Goal: Navigation & Orientation: Find specific page/section

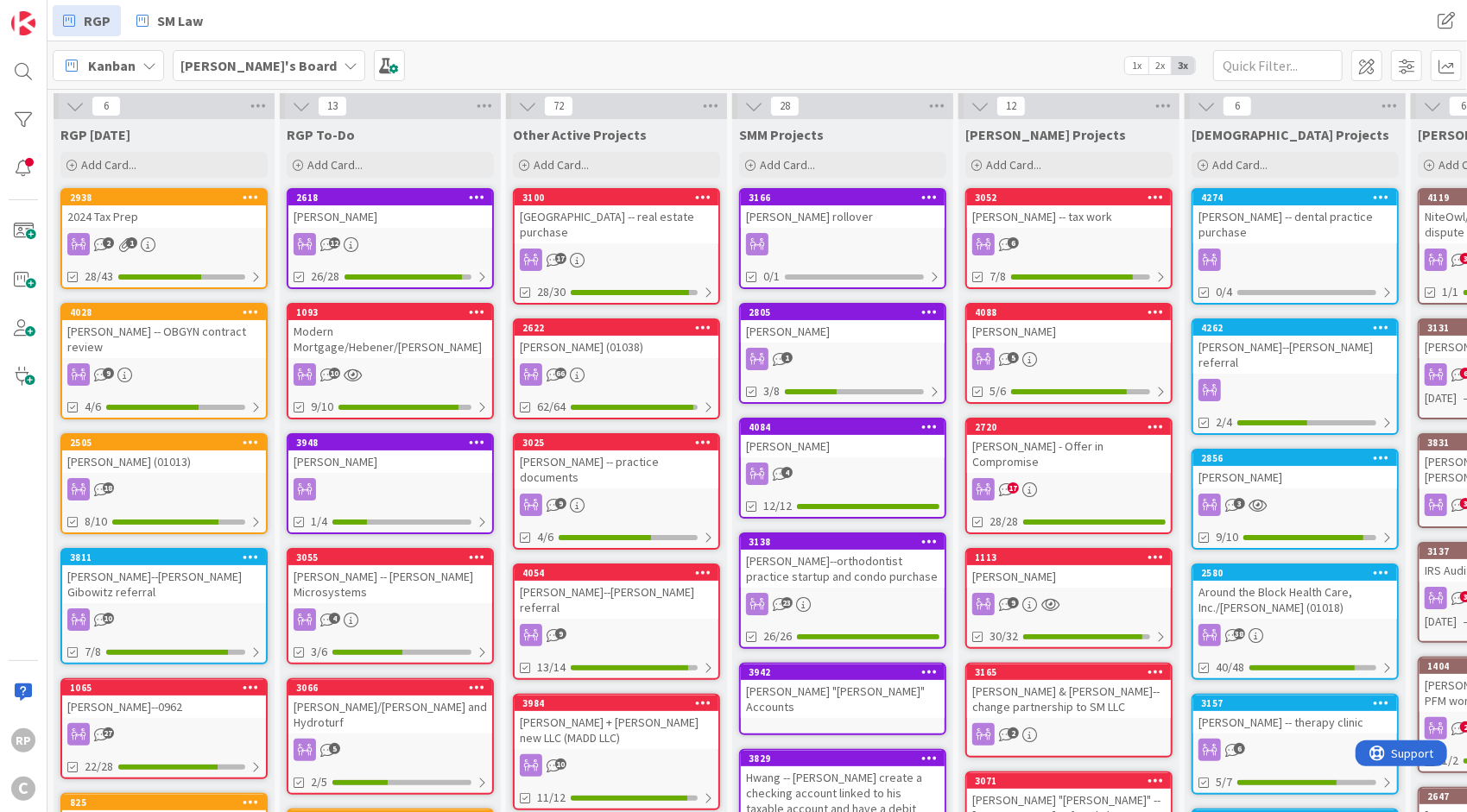
click at [1274, 208] on div "[PERSON_NAME] -- dental practice purchase" at bounding box center [1295, 224] width 204 height 38
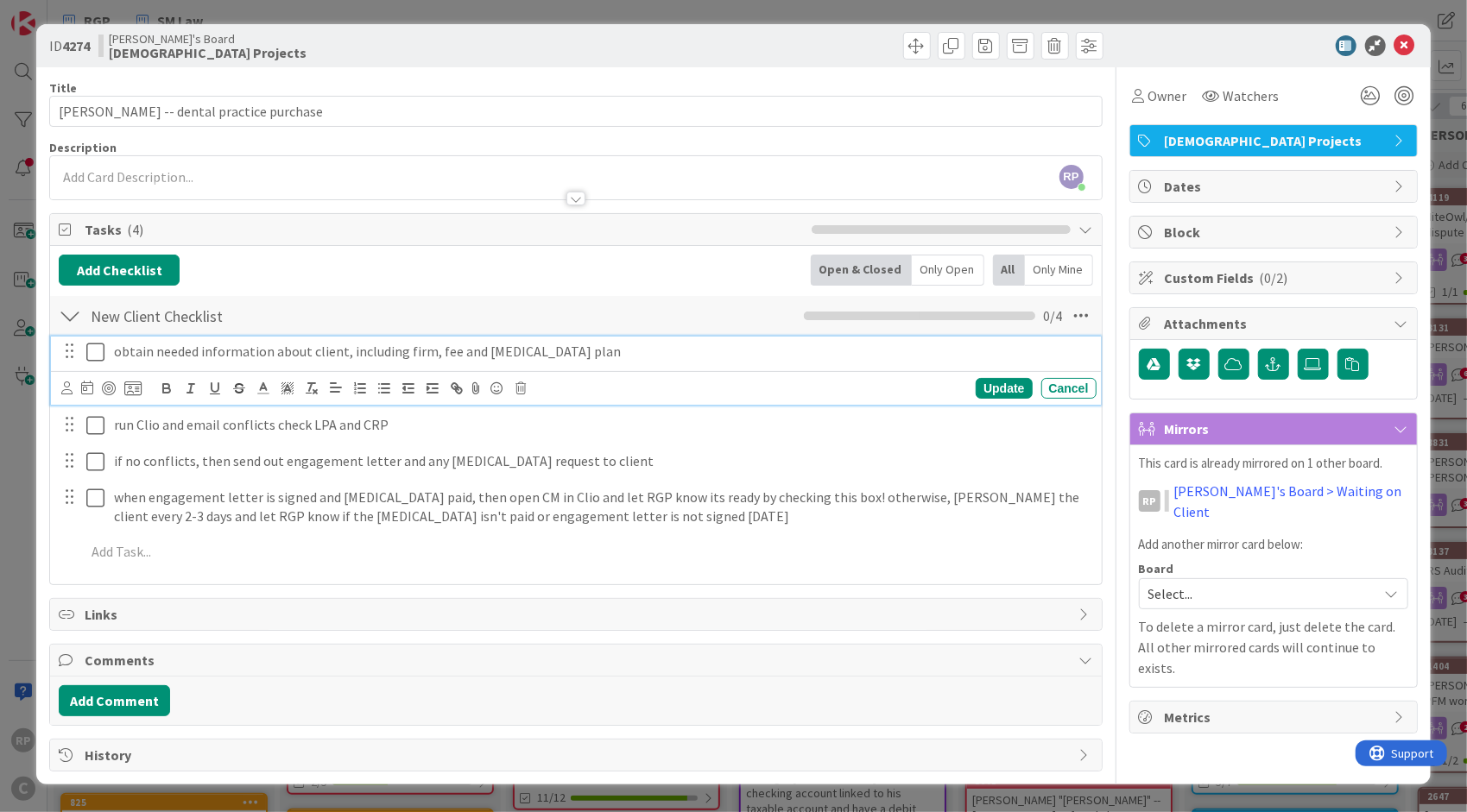
click at [100, 341] on icon at bounding box center [96, 351] width 18 height 20
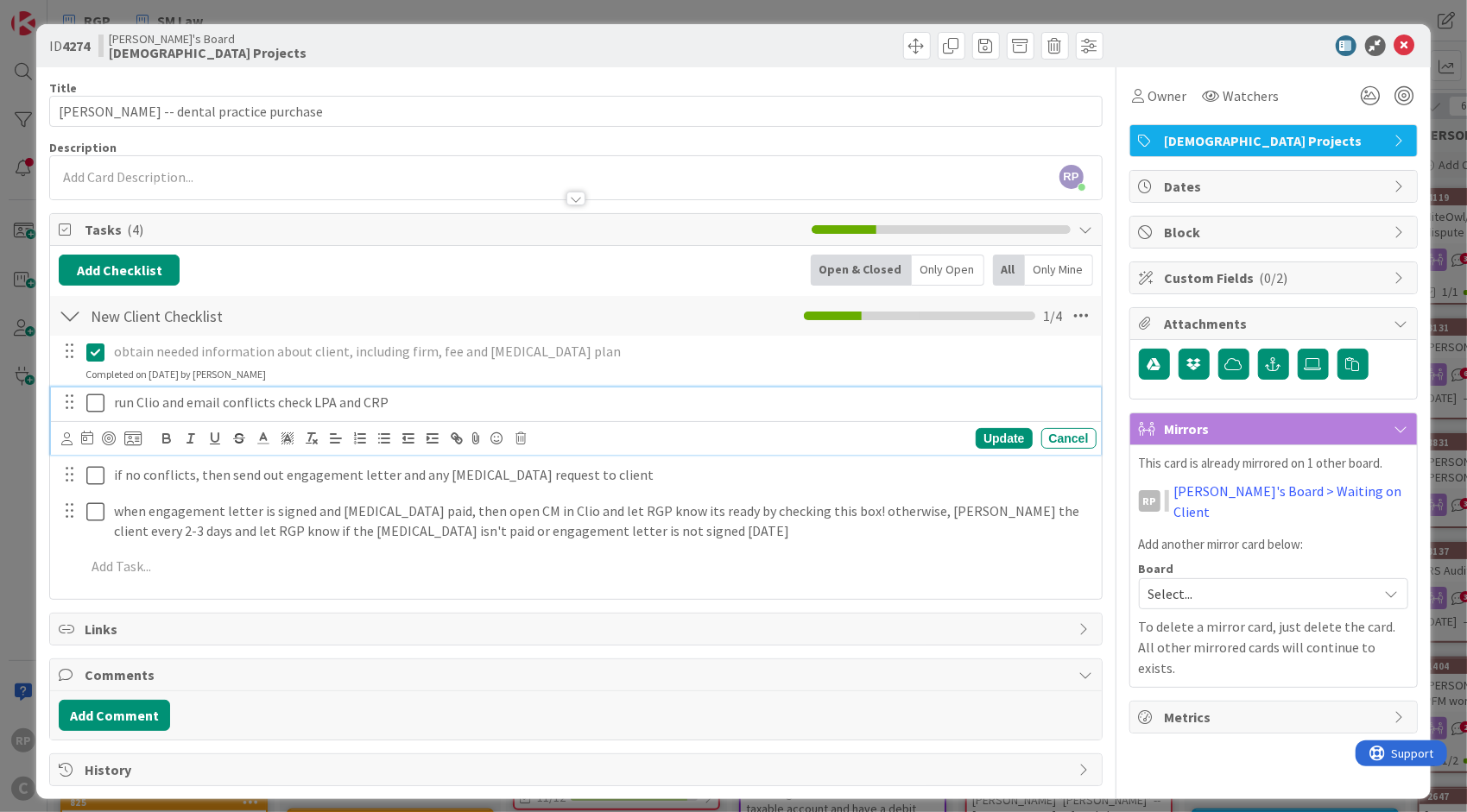
click at [89, 401] on icon at bounding box center [96, 402] width 18 height 20
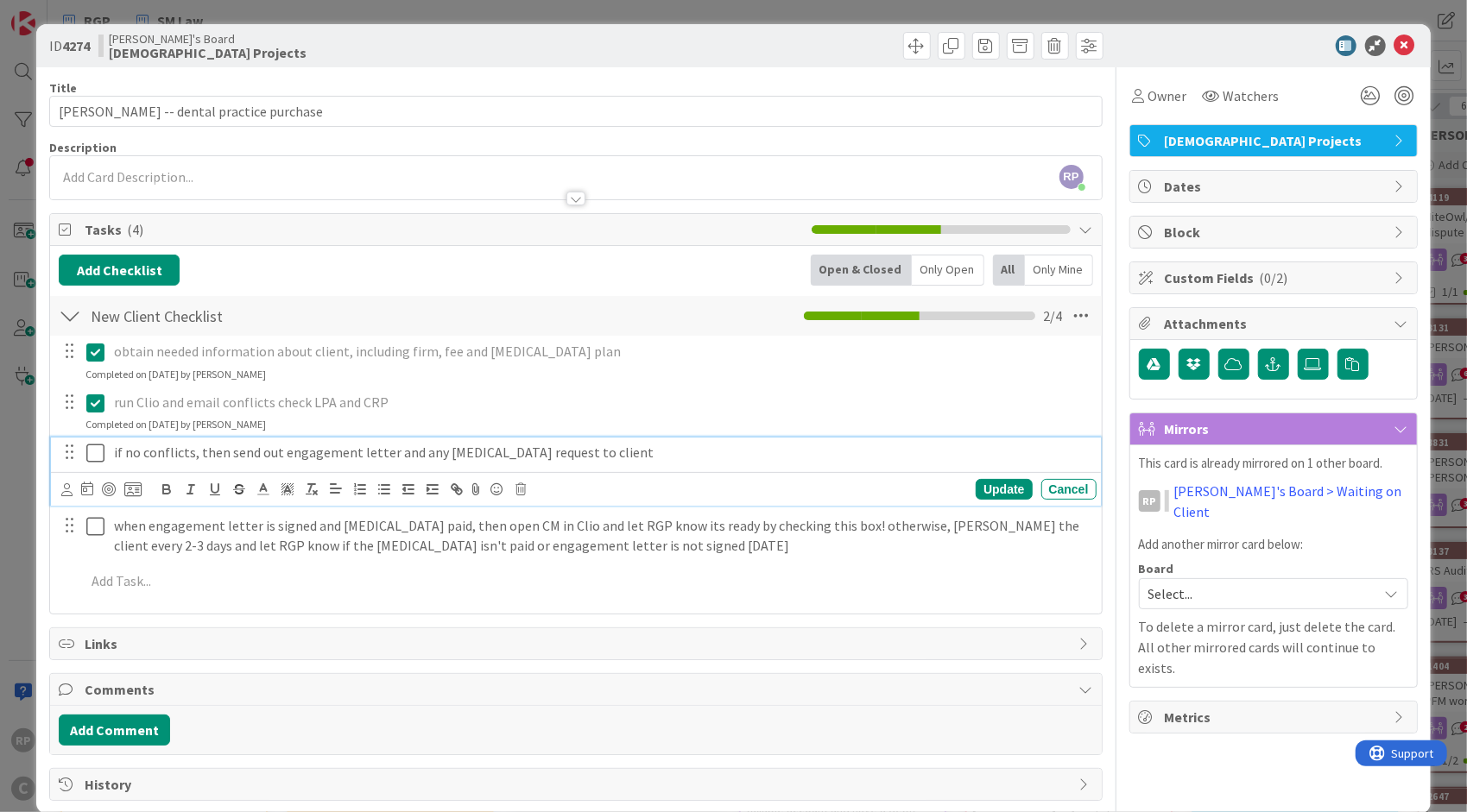
click at [93, 444] on icon at bounding box center [96, 453] width 18 height 20
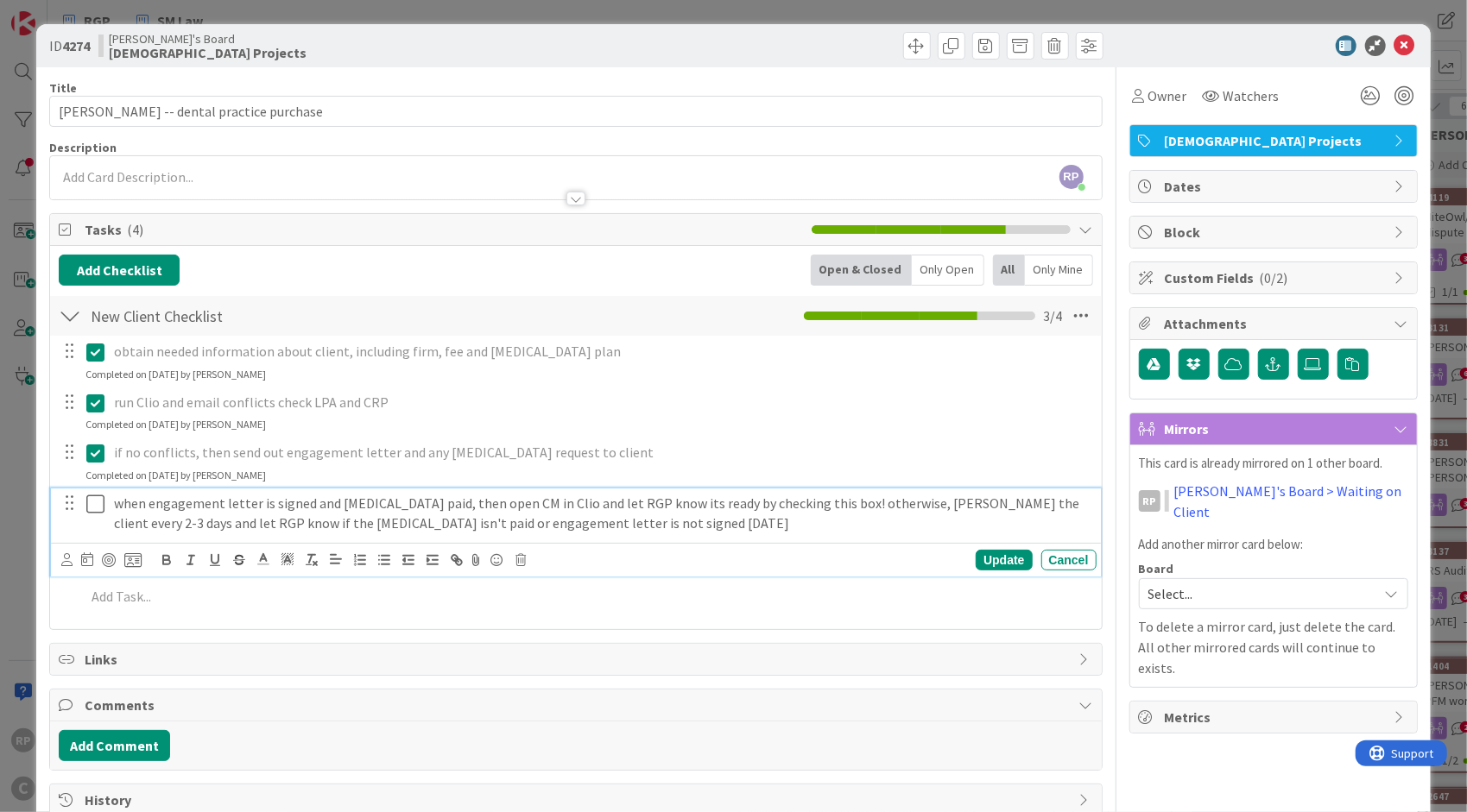
click at [88, 504] on icon at bounding box center [96, 503] width 18 height 20
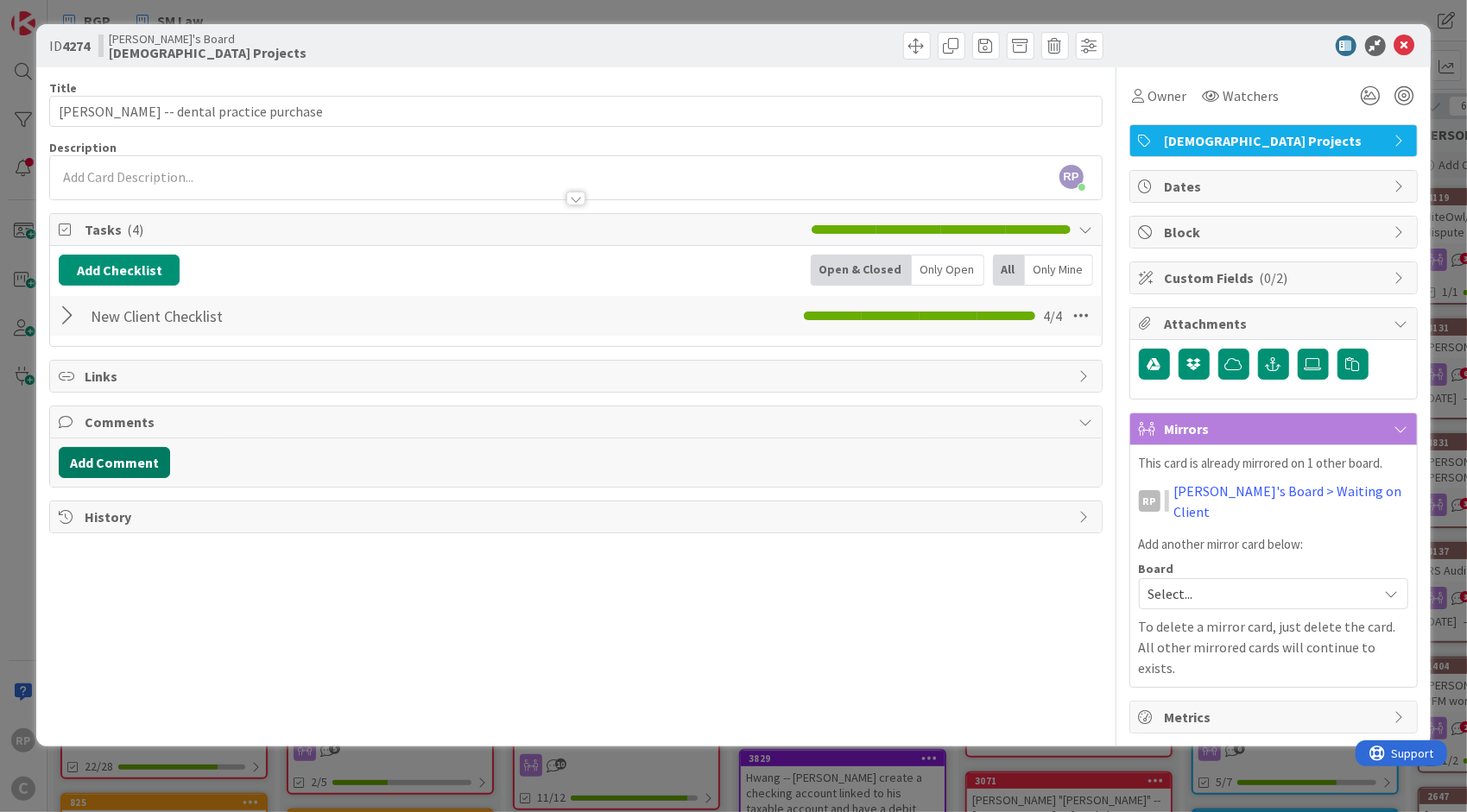
click at [127, 454] on button "Add Comment" at bounding box center [114, 463] width 111 height 31
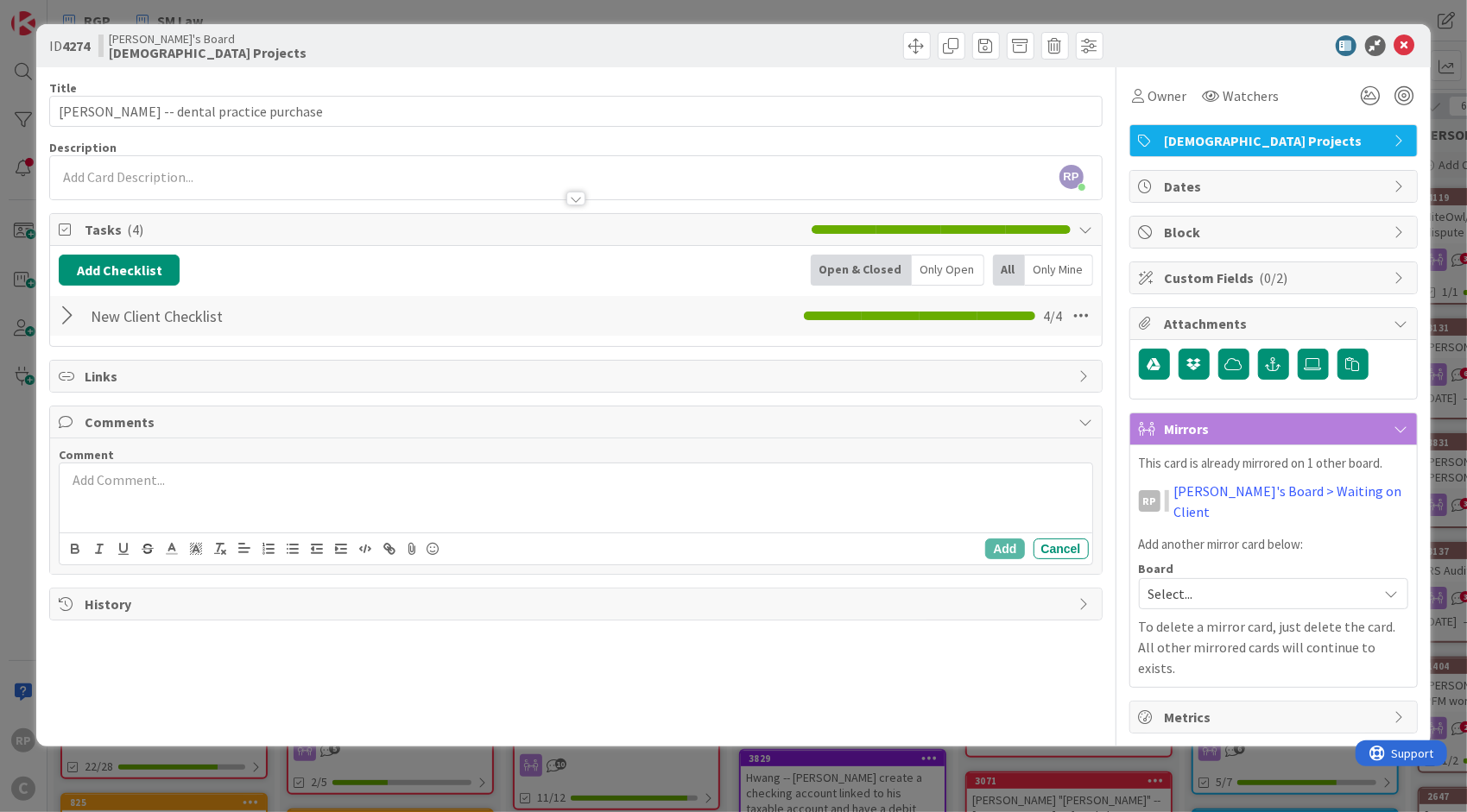
click at [110, 473] on p at bounding box center [575, 480] width 1018 height 19
drag, startPoint x: 1029, startPoint y: 548, endPoint x: 1000, endPoint y: 539, distance: 30.4
click at [1000, 539] on div "Add Cancel" at bounding box center [1036, 548] width 103 height 20
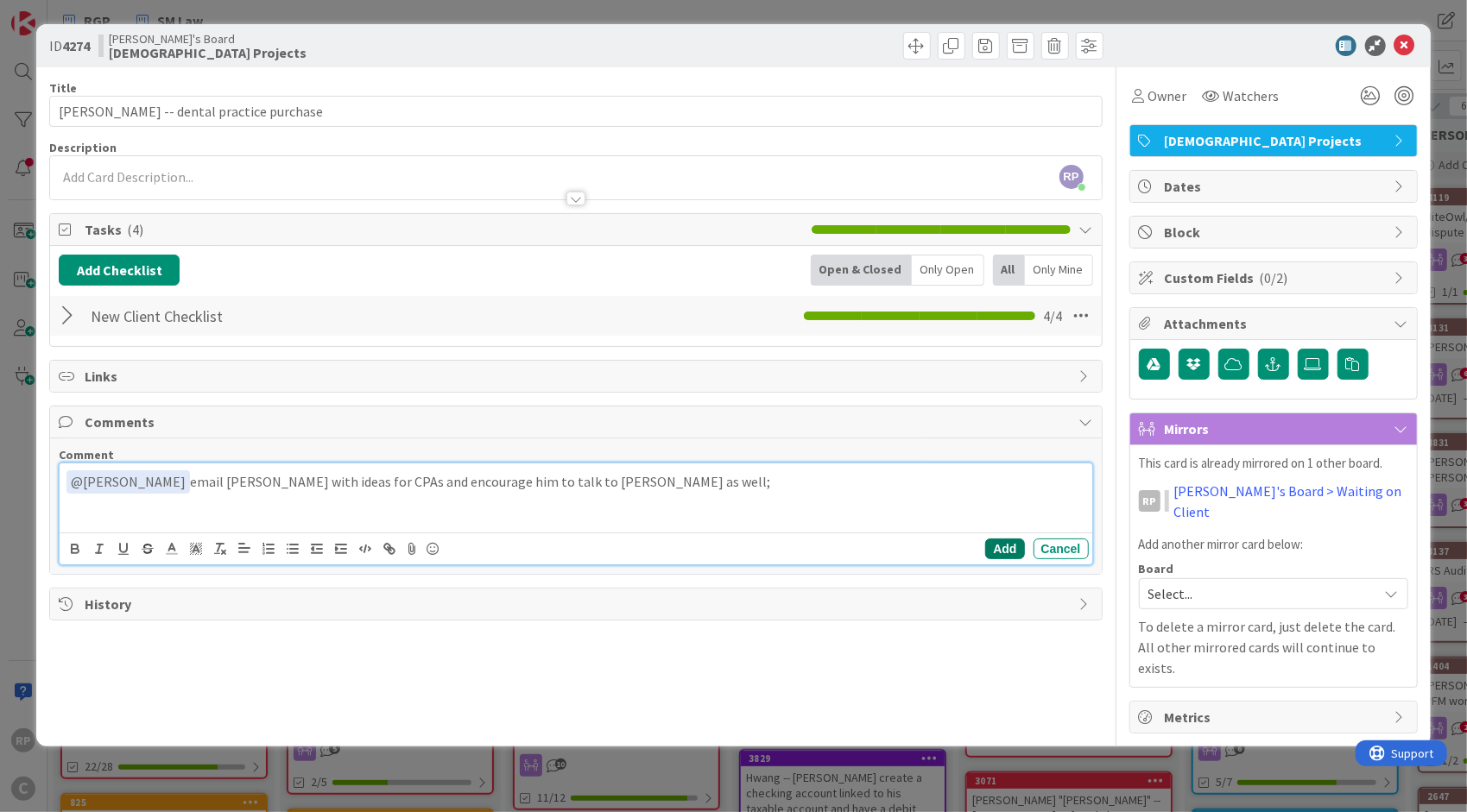
click at [1000, 539] on button "Add" at bounding box center [1004, 548] width 39 height 20
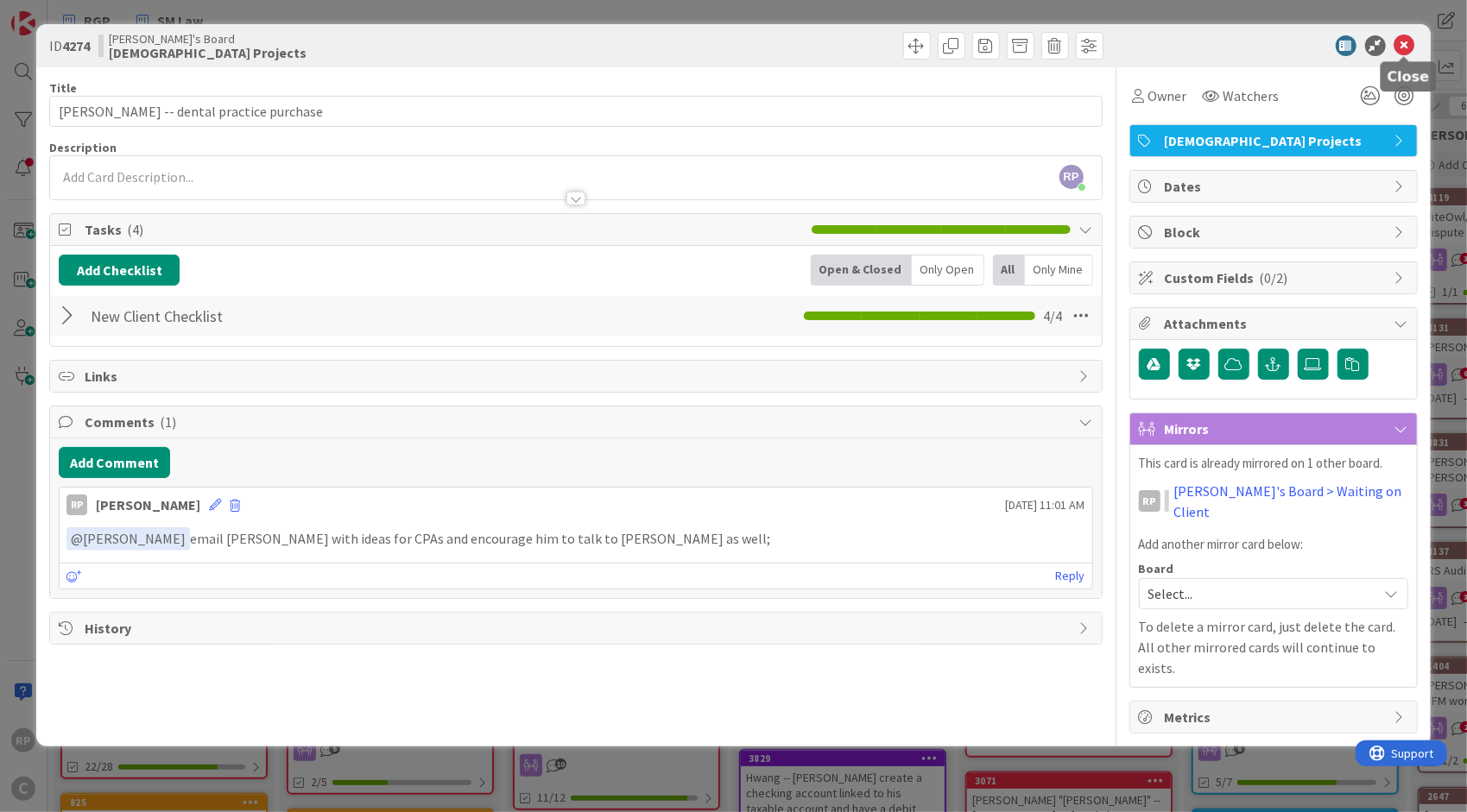
click at [1409, 39] on icon at bounding box center [1404, 45] width 20 height 20
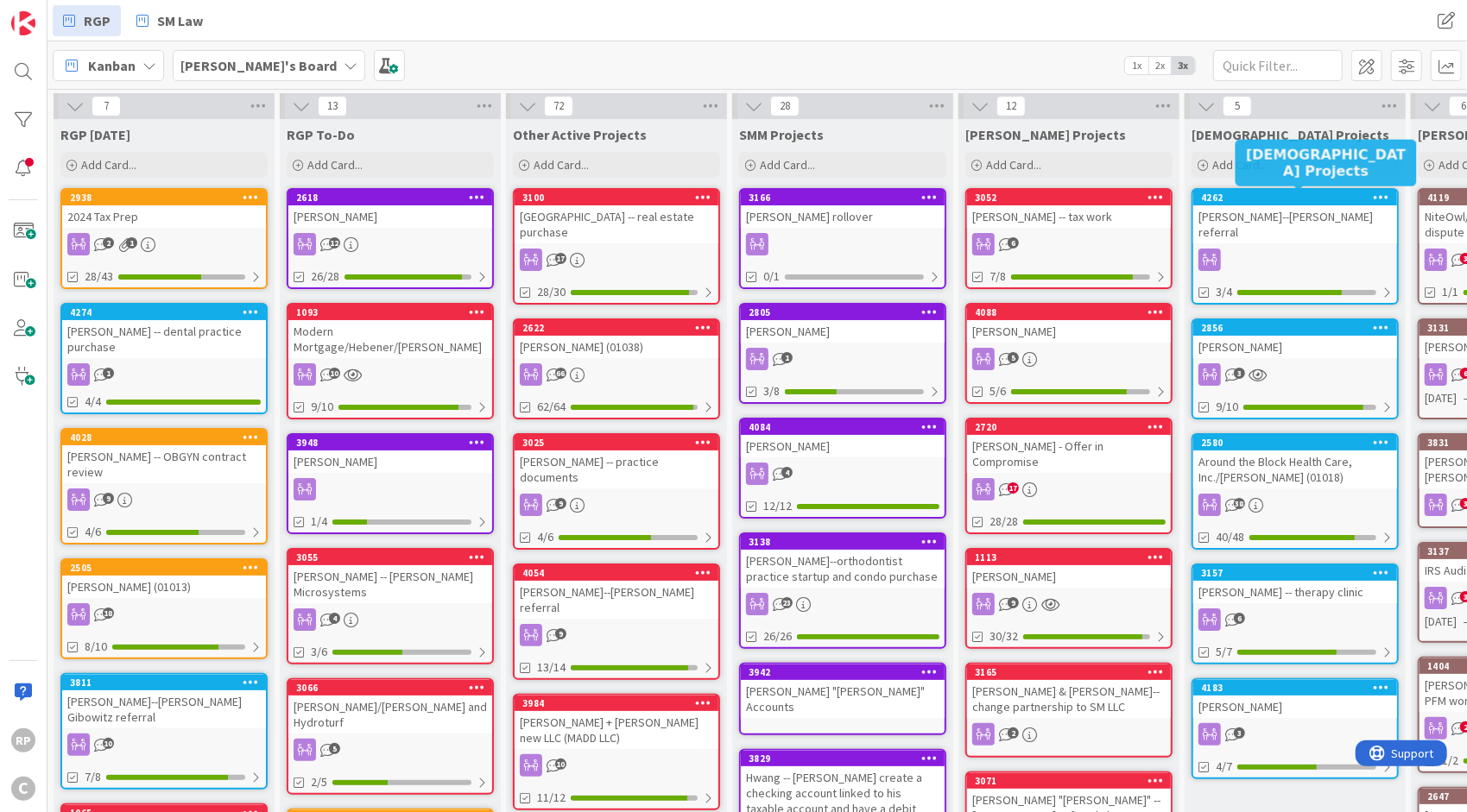
click at [1315, 199] on div "4262" at bounding box center [1299, 198] width 196 height 12
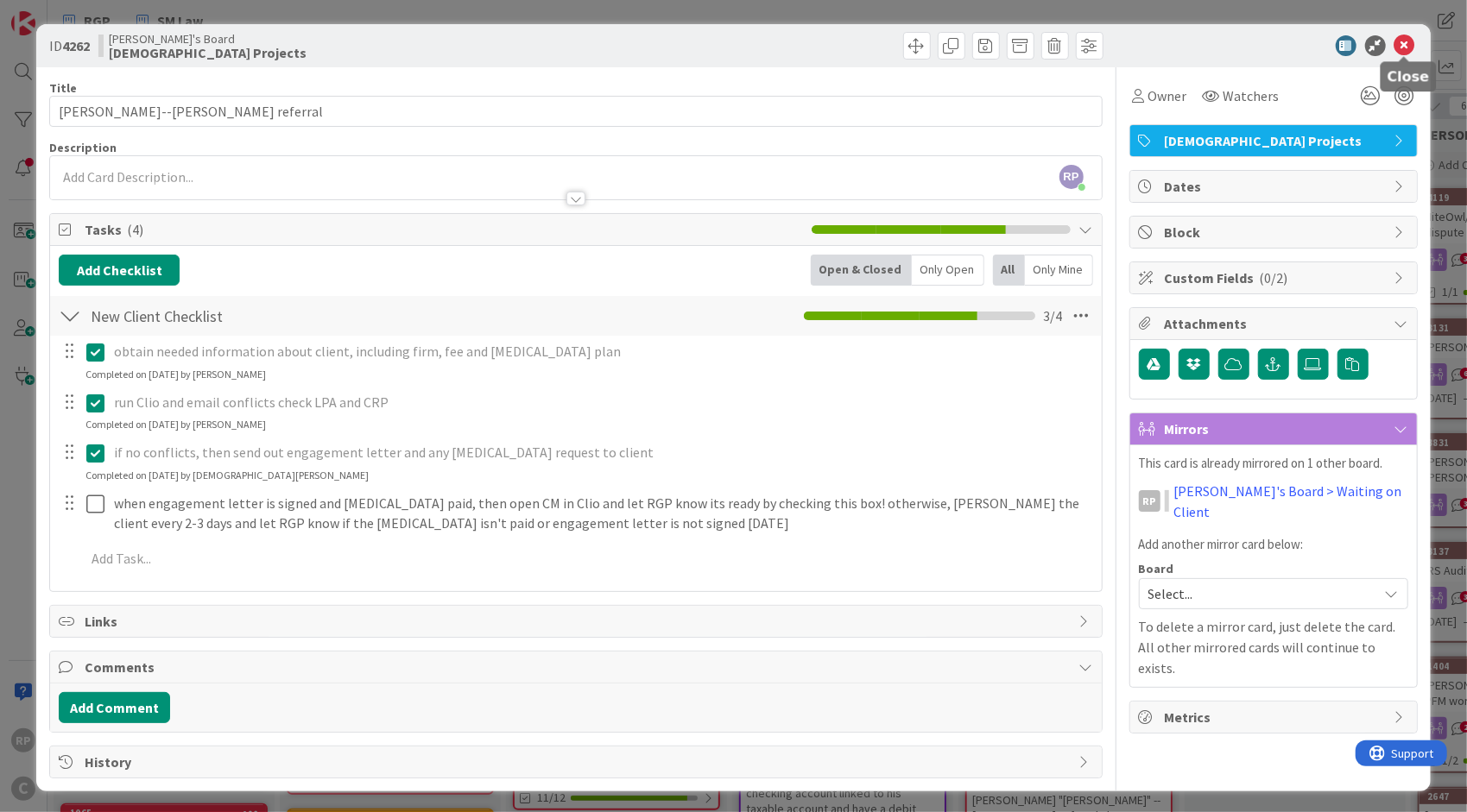
click at [1399, 40] on icon at bounding box center [1404, 45] width 20 height 20
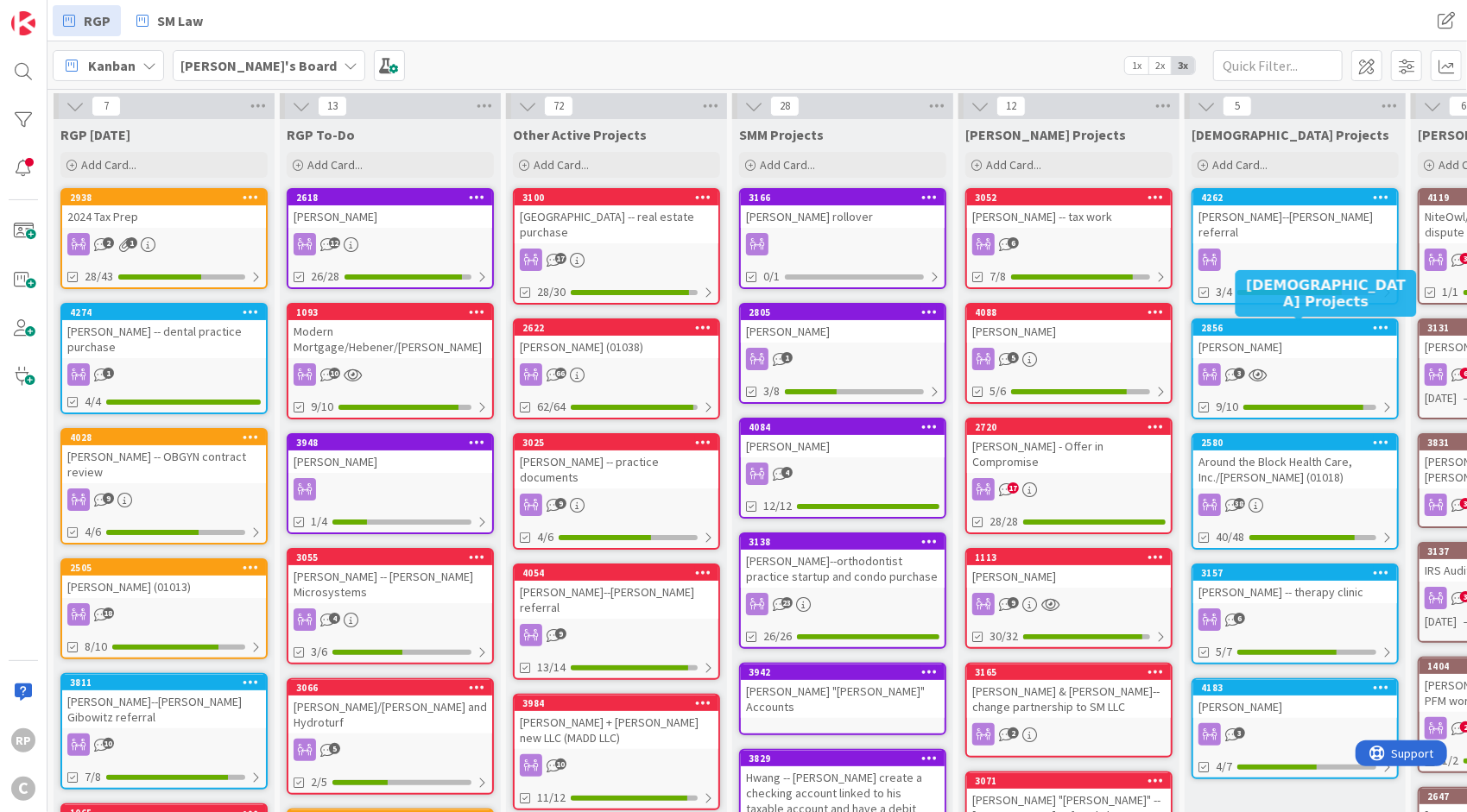
click at [1292, 326] on div "2856" at bounding box center [1299, 328] width 196 height 12
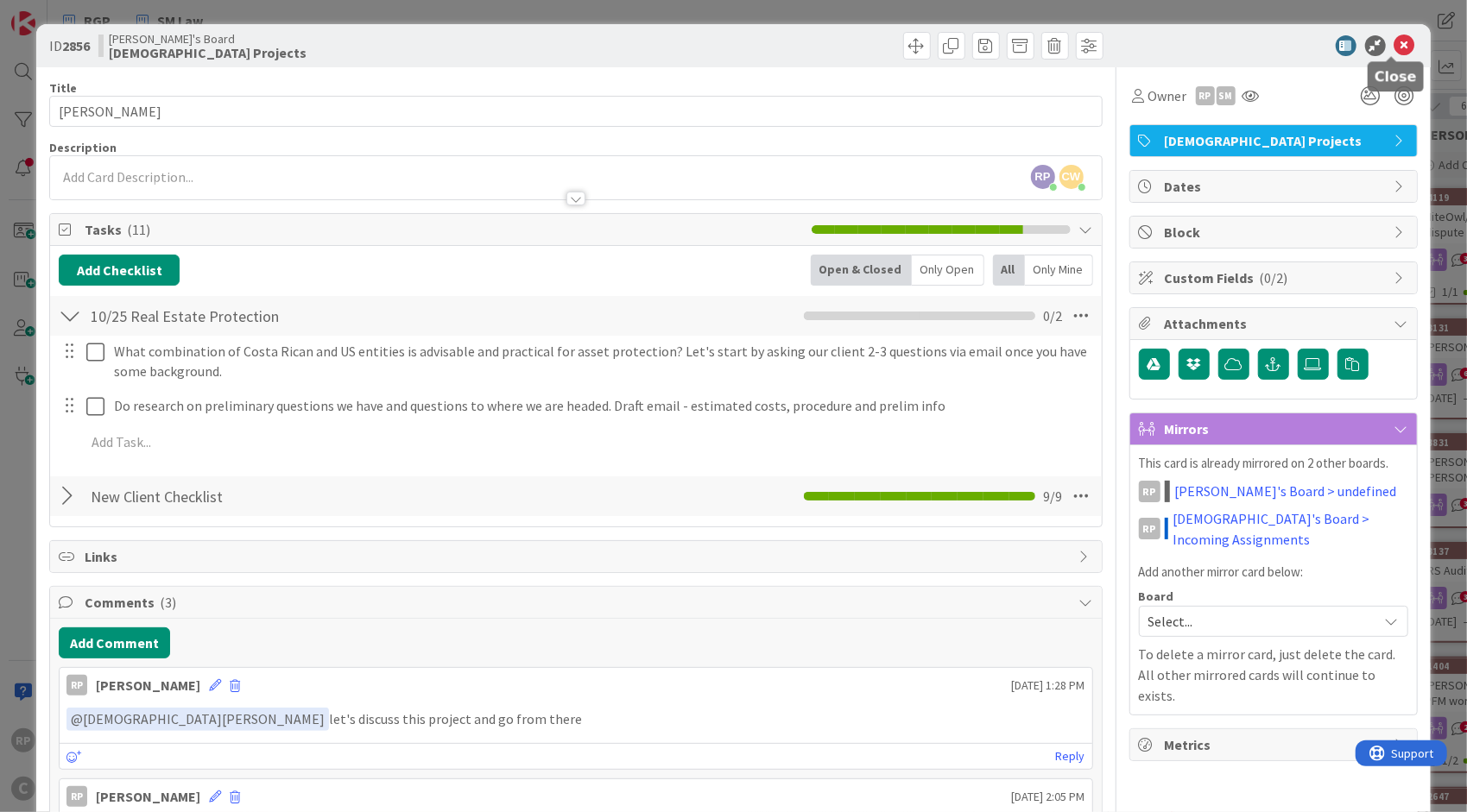
click at [1394, 42] on icon at bounding box center [1404, 45] width 20 height 20
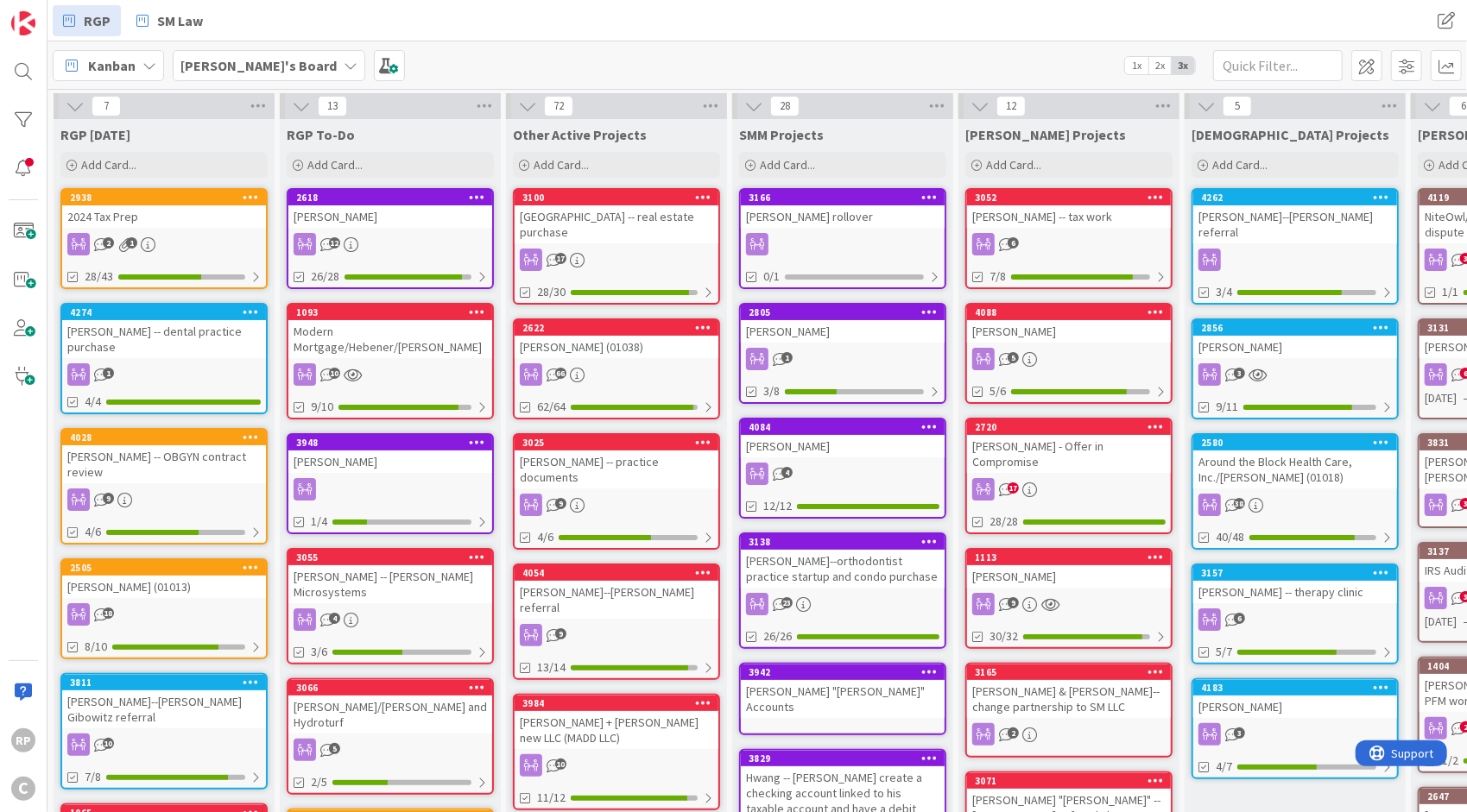
drag, startPoint x: 1245, startPoint y: 451, endPoint x: 1248, endPoint y: 267, distance: 184.0
drag, startPoint x: 1248, startPoint y: 267, endPoint x: 1005, endPoint y: 64, distance: 316.6
click at [1005, 64] on div "[PERSON_NAME]'s Board 1x 2x 3x" at bounding box center [757, 65] width 1419 height 48
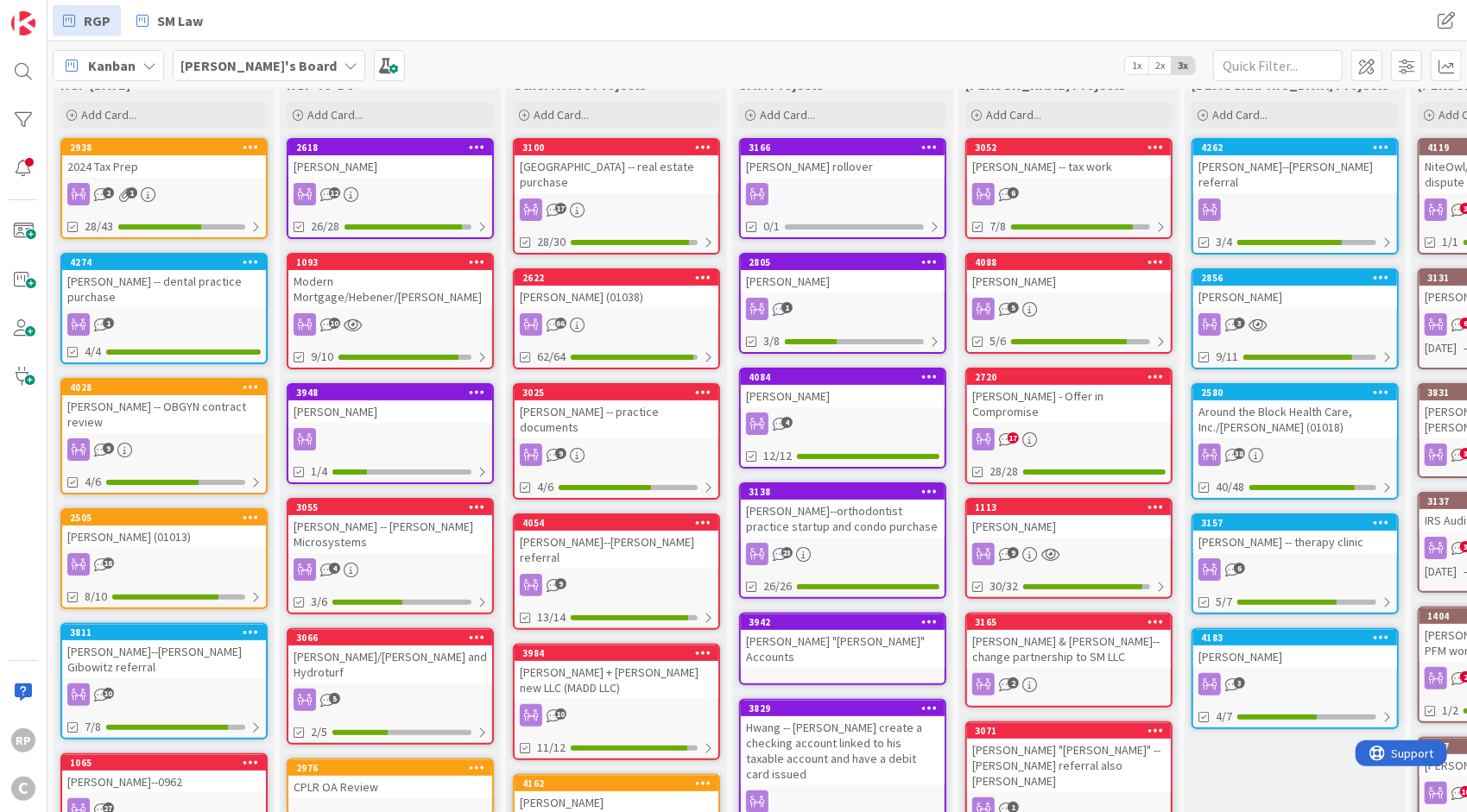
scroll to position [65, 0]
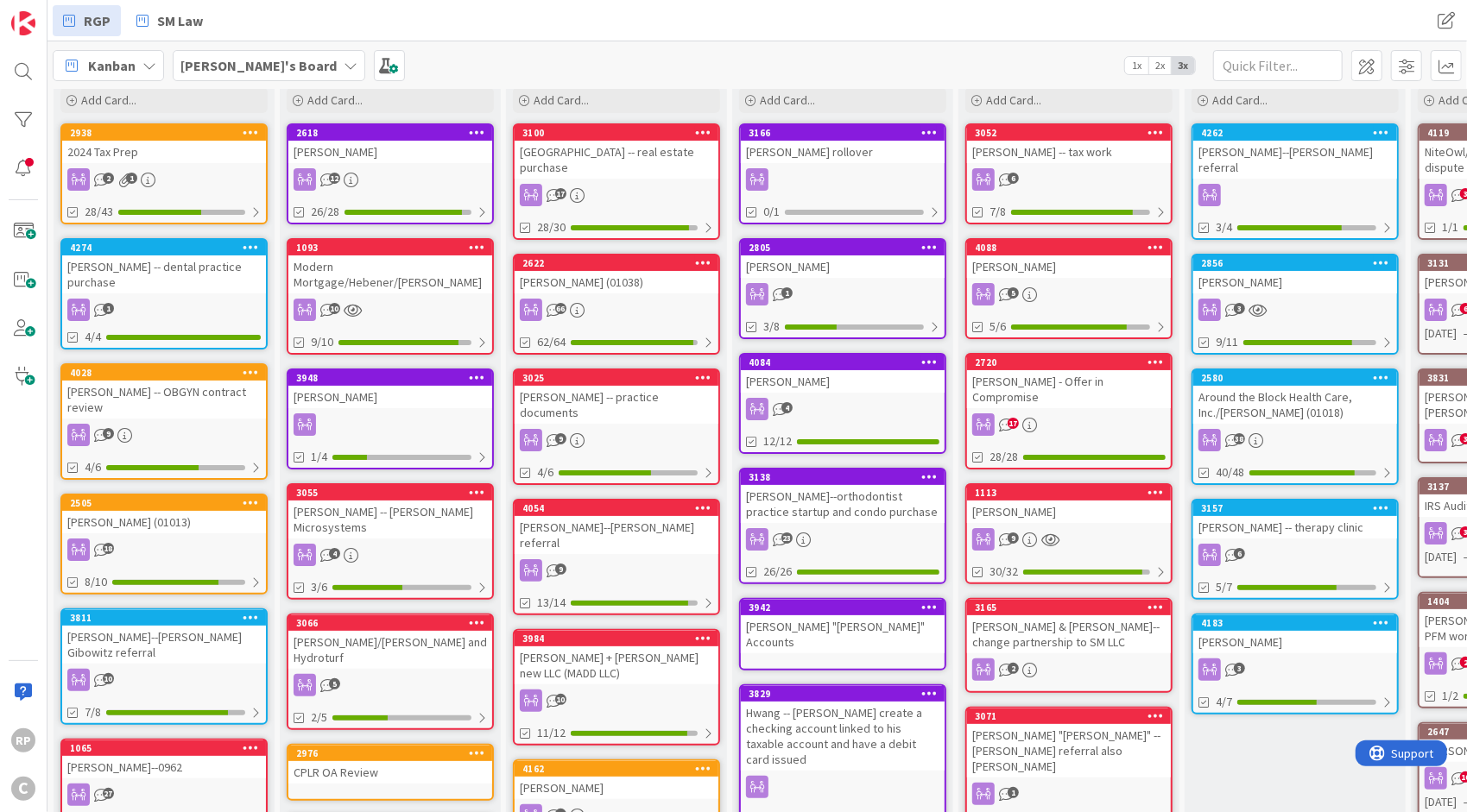
click at [1289, 631] on div "[PERSON_NAME]" at bounding box center [1295, 641] width 204 height 22
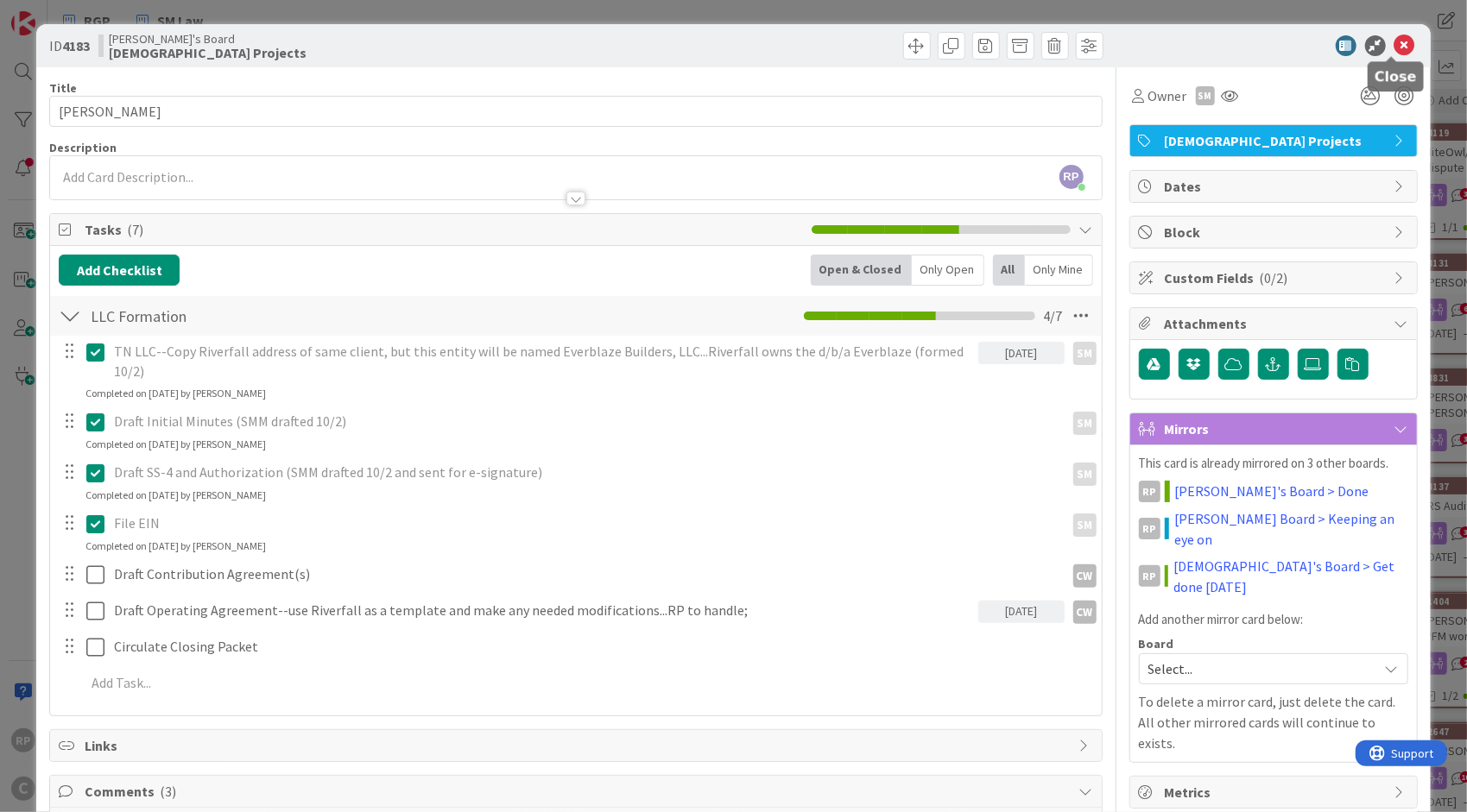
click at [1394, 35] on icon at bounding box center [1404, 45] width 20 height 20
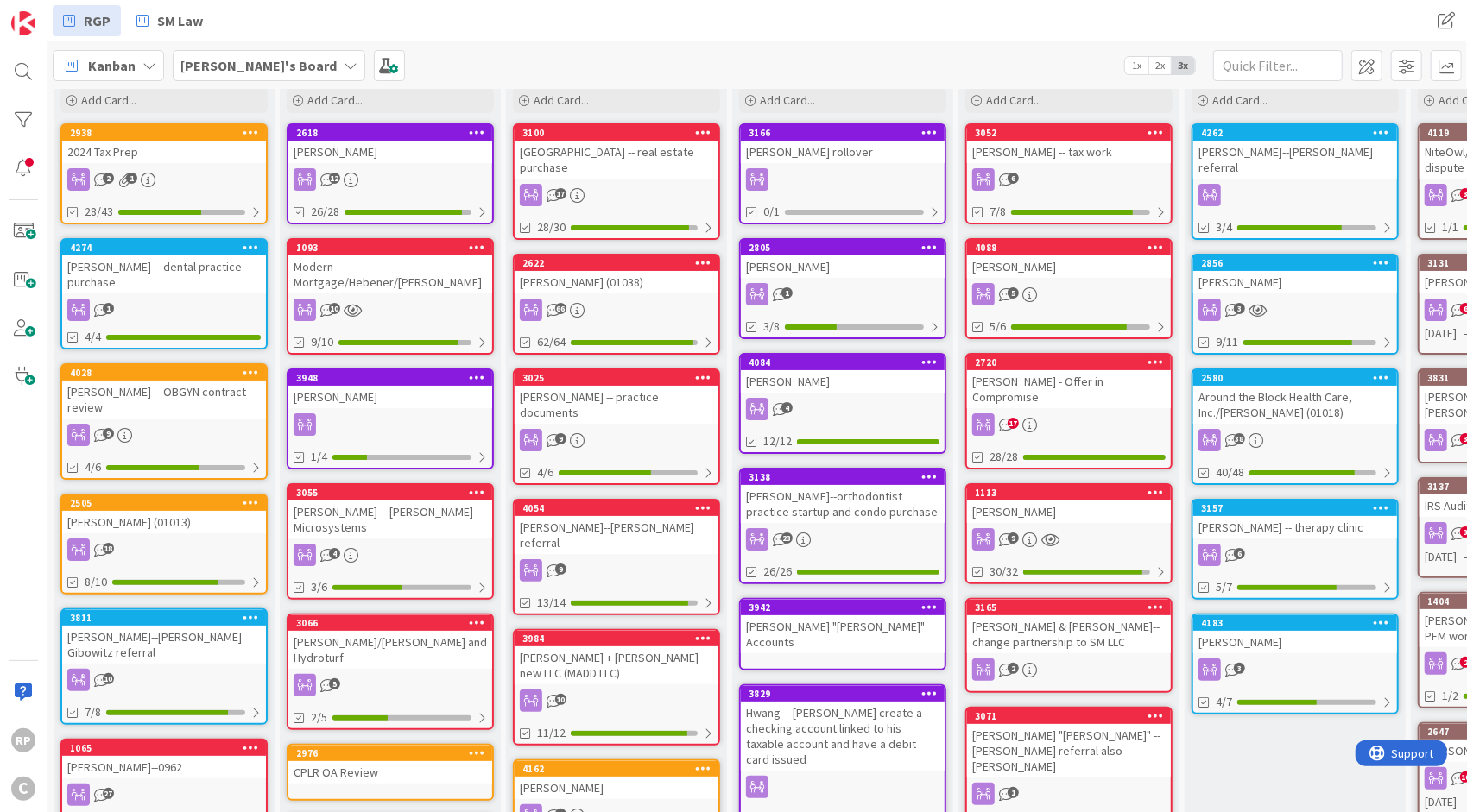
drag, startPoint x: 1455, startPoint y: 128, endPoint x: 1145, endPoint y: 12, distance: 331.0
click at [1145, 12] on div "RGP SM Law RGP SM Law" at bounding box center [757, 20] width 1419 height 42
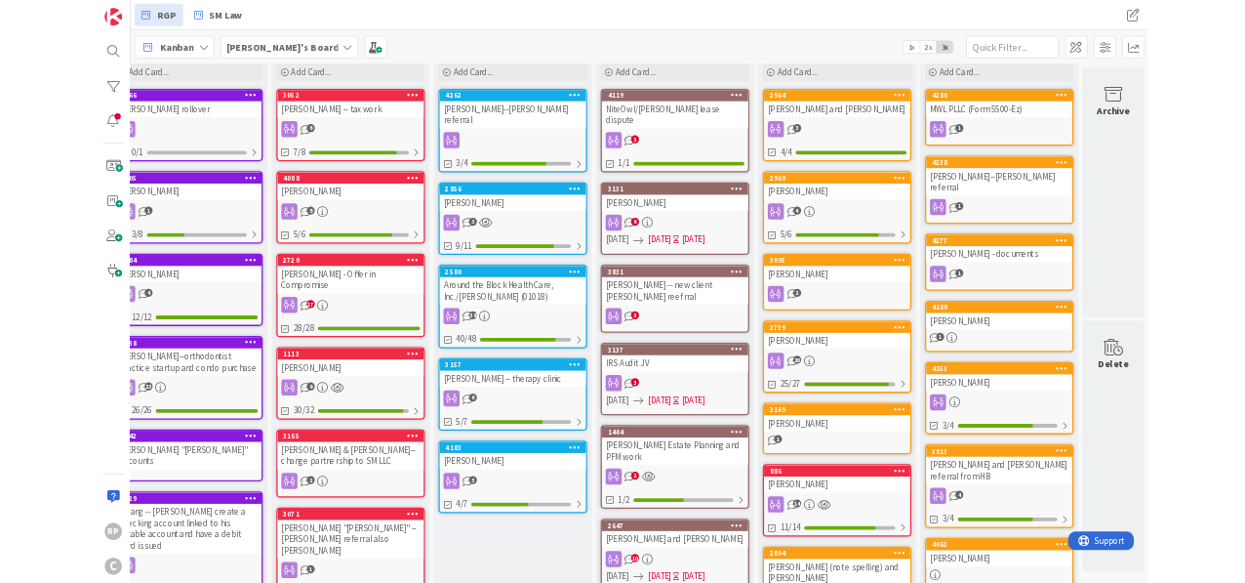
scroll to position [73, 0]
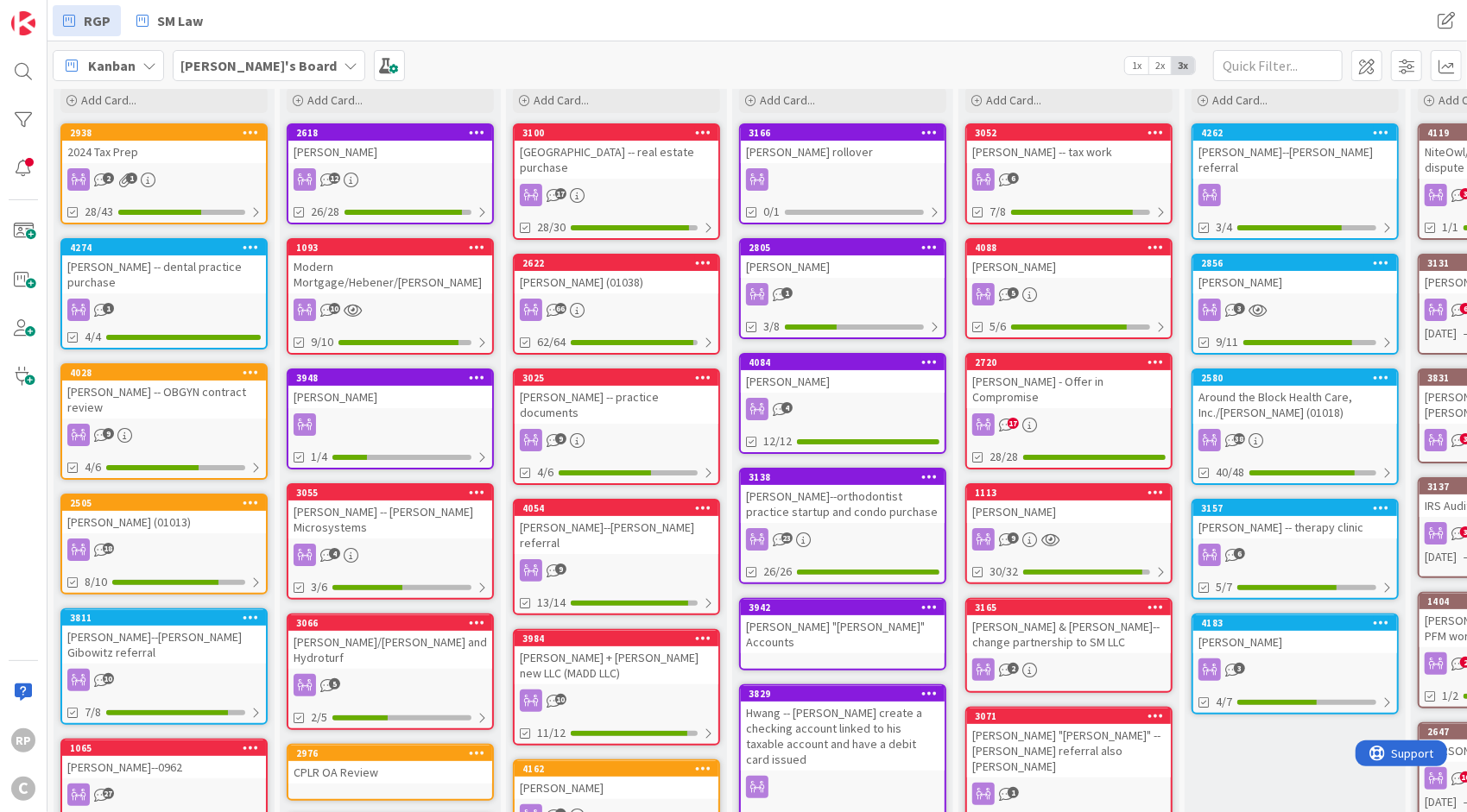
drag, startPoint x: 1463, startPoint y: 82, endPoint x: 696, endPoint y: 70, distance: 767.1
click at [696, 70] on div "[PERSON_NAME]'s Board 1x 2x 3x" at bounding box center [757, 65] width 1419 height 48
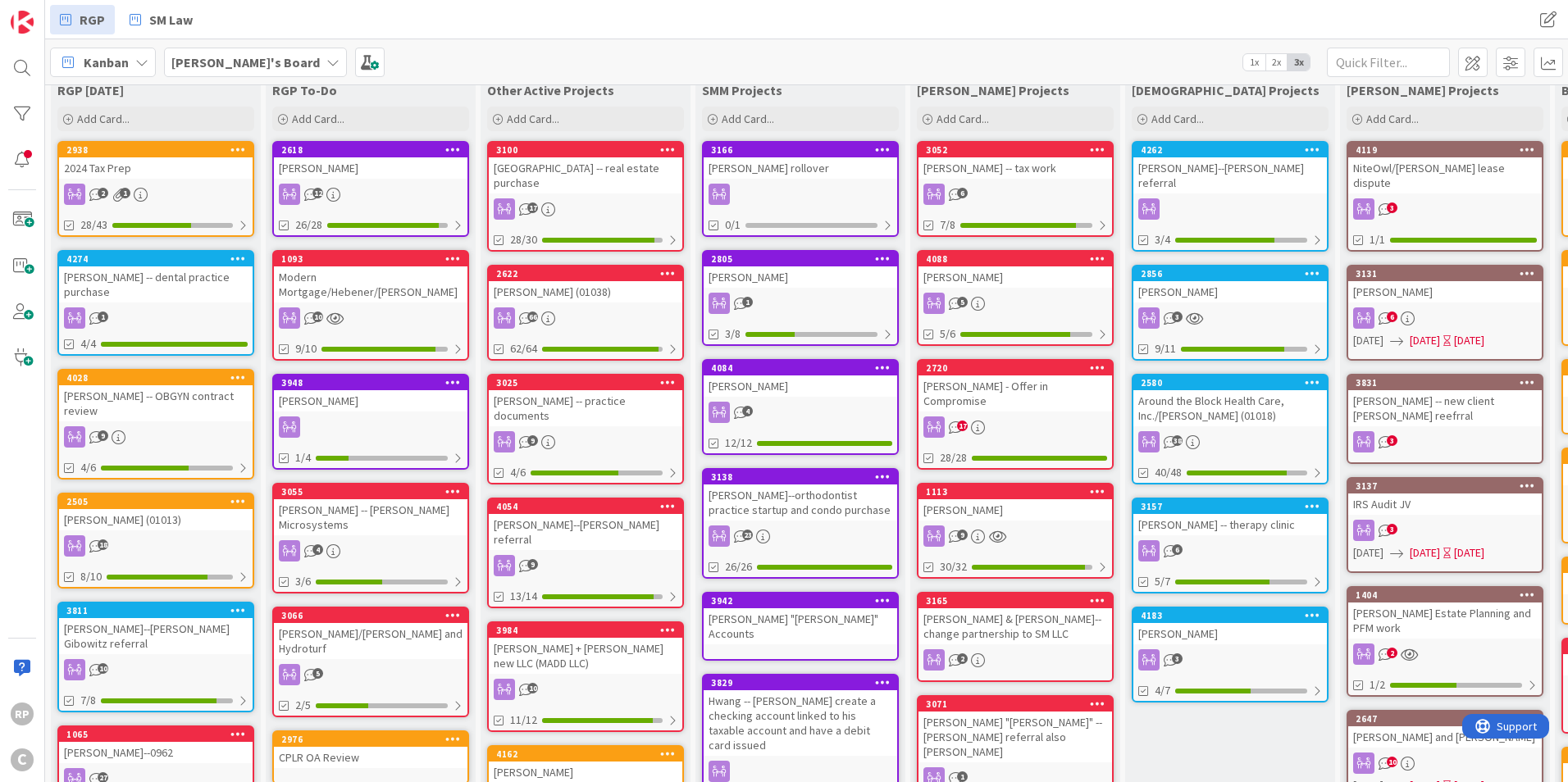
scroll to position [0, 0]
